Goal: Find specific page/section

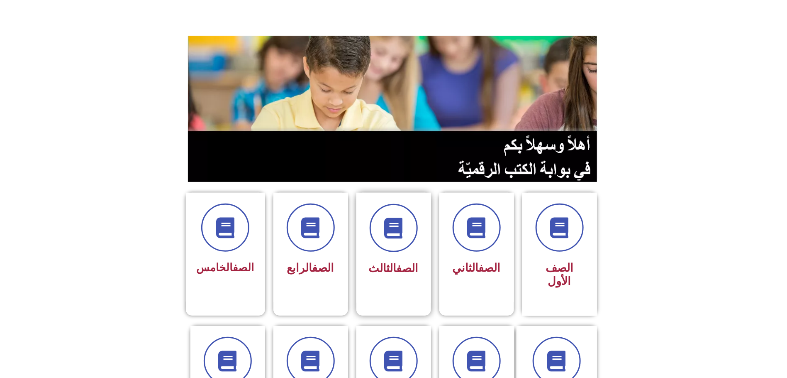
scroll to position [62, 0]
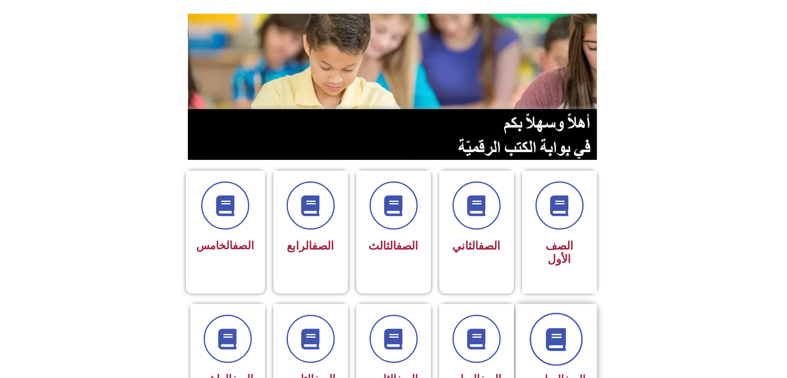
click at [553, 327] on icon at bounding box center [556, 338] width 23 height 23
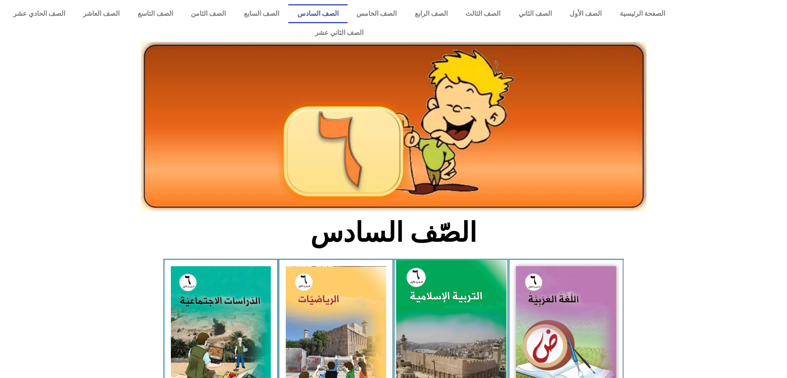
click at [449, 298] on img at bounding box center [451, 328] width 110 height 137
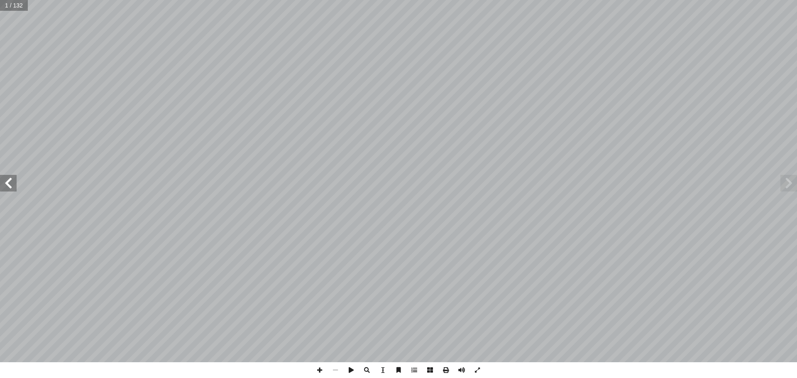
click at [9, 184] on span at bounding box center [8, 183] width 17 height 17
click at [10, 187] on span at bounding box center [8, 183] width 17 height 17
click at [11, 187] on span at bounding box center [8, 183] width 17 height 17
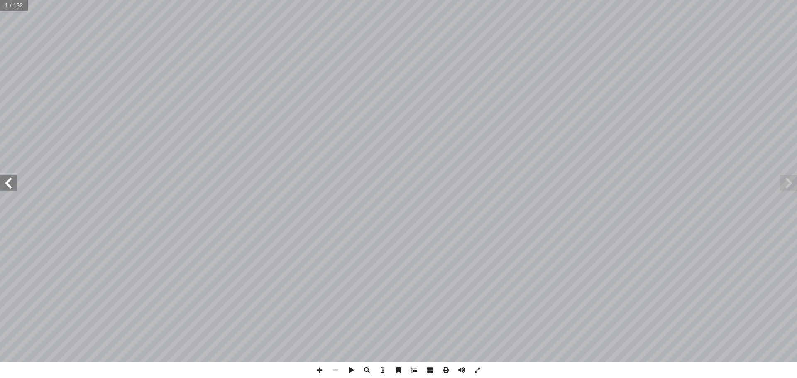
click at [11, 187] on span at bounding box center [8, 183] width 17 height 17
click at [14, 187] on span at bounding box center [8, 183] width 17 height 17
click at [6, 182] on span at bounding box center [8, 183] width 17 height 17
